Goal: Use online tool/utility: Use online tool/utility

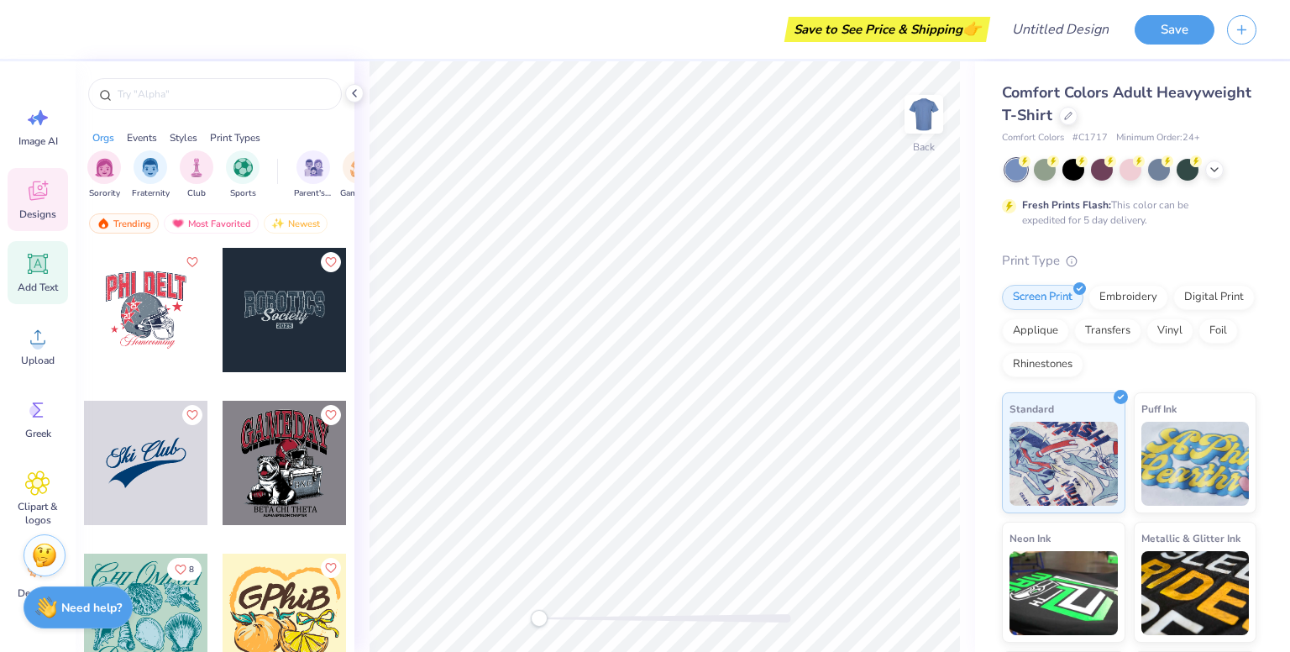
click at [45, 261] on icon at bounding box center [38, 264] width 16 height 16
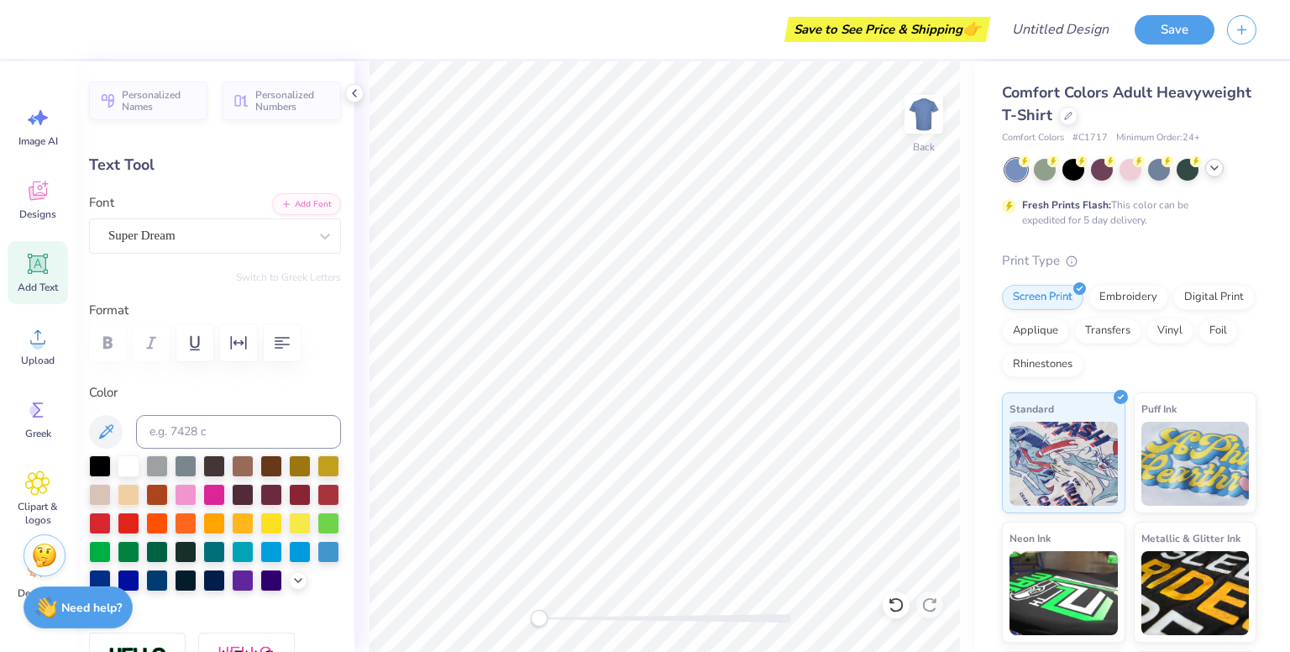
click at [1219, 172] on icon at bounding box center [1214, 167] width 13 height 13
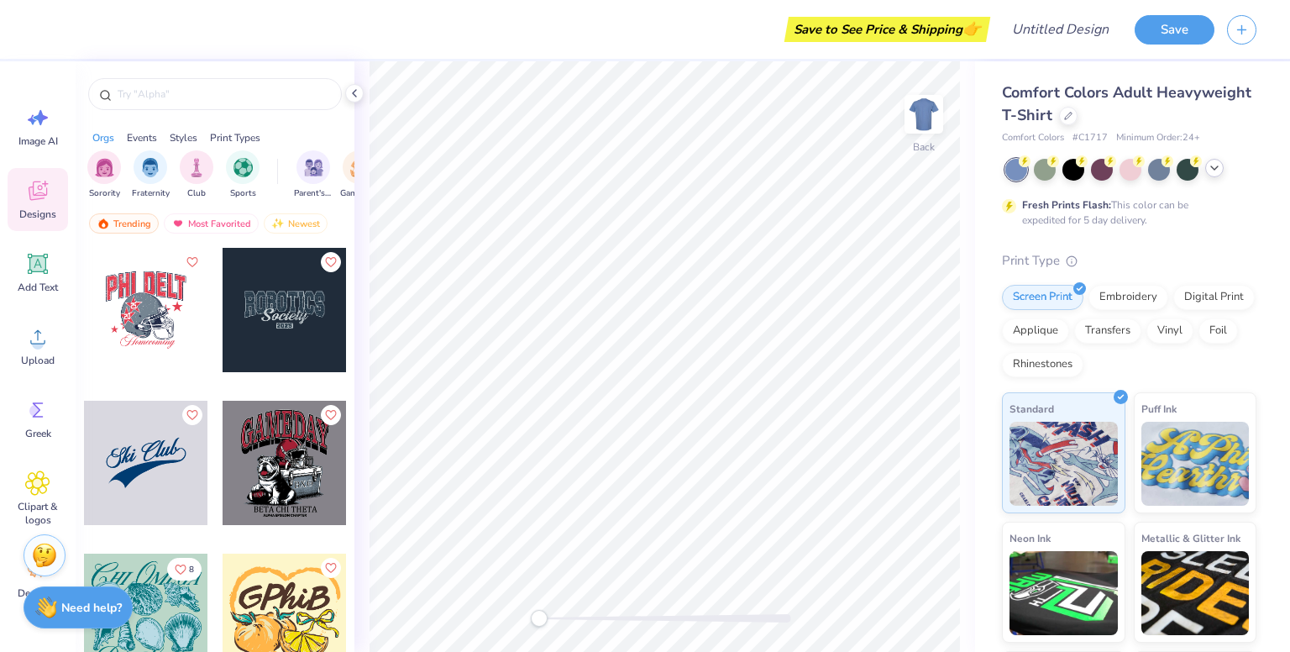
click at [1215, 169] on polyline at bounding box center [1214, 167] width 7 height 3
